Goal: Navigation & Orientation: Find specific page/section

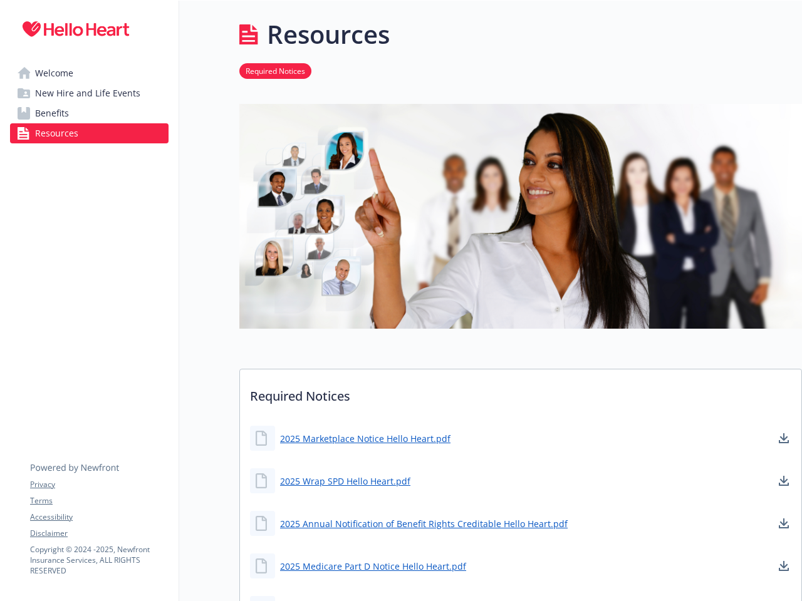
click at [401, 301] on img at bounding box center [520, 216] width 563 height 225
click at [99, 517] on link "Accessibility" at bounding box center [99, 517] width 138 height 11
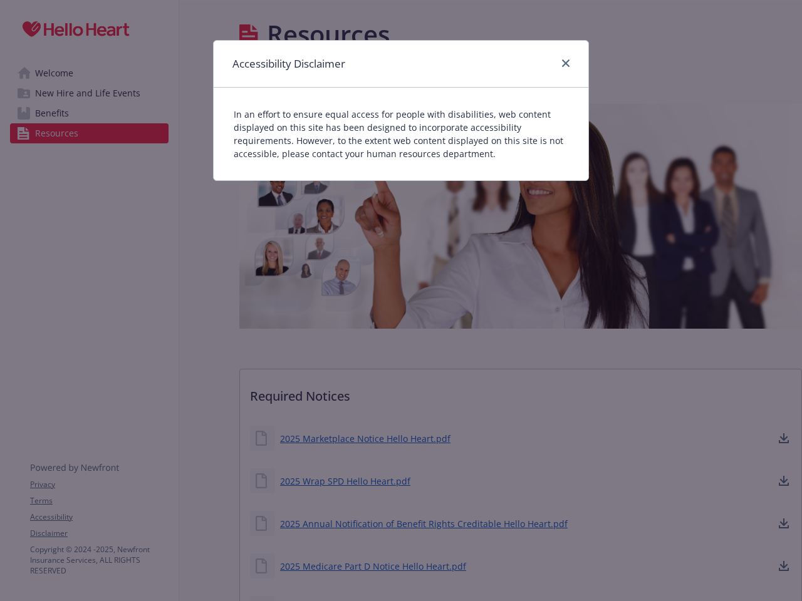
click at [99, 534] on div "Accessibility Disclaimer In an effort to ensure equal access for people with di…" at bounding box center [401, 300] width 802 height 601
click at [365, 438] on div "Accessibility Disclaimer In an effort to ensure equal access for people with di…" at bounding box center [401, 300] width 802 height 601
click at [784, 438] on div "Accessibility Disclaimer In an effort to ensure equal access for people with di…" at bounding box center [401, 300] width 802 height 601
click at [345, 481] on div "Accessibility Disclaimer In an effort to ensure equal access for people with di…" at bounding box center [401, 300] width 802 height 601
click at [784, 481] on div "Accessibility Disclaimer In an effort to ensure equal access for people with di…" at bounding box center [401, 300] width 802 height 601
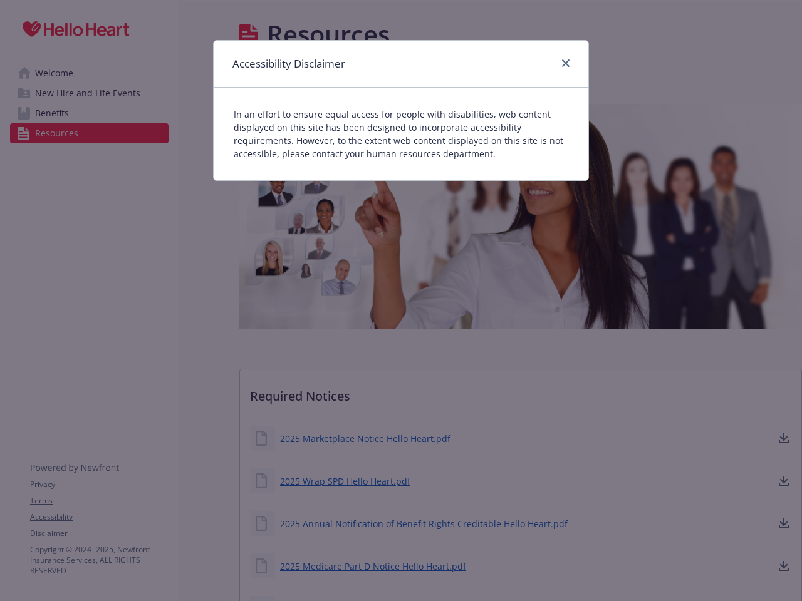
click at [423, 524] on div "Accessibility Disclaimer In an effort to ensure equal access for people with di…" at bounding box center [401, 300] width 802 height 601
click at [784, 524] on div "Accessibility Disclaimer In an effort to ensure equal access for people with di…" at bounding box center [401, 300] width 802 height 601
click at [373, 566] on div "Accessibility Disclaimer In an effort to ensure equal access for people with di…" at bounding box center [401, 300] width 802 height 601
